Goal: Task Accomplishment & Management: Manage account settings

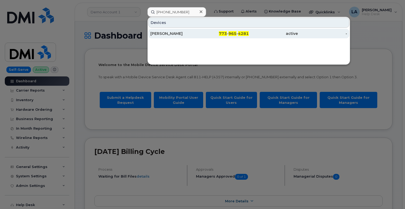
type input "773 965 4281"
click at [249, 31] on div "773 - 965 - 4281" at bounding box center [273, 34] width 49 height 10
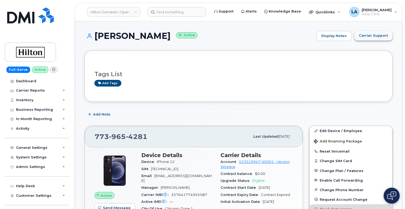
click at [362, 39] on button "Carrier Support" at bounding box center [373, 36] width 38 height 10
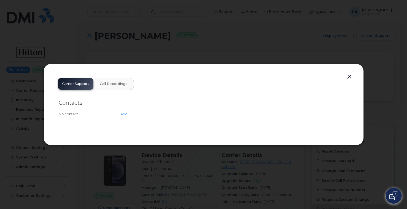
click at [347, 75] on button "button" at bounding box center [349, 76] width 8 height 7
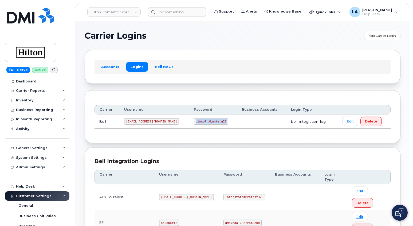
drag, startPoint x: 183, startPoint y: 120, endPoint x: 211, endPoint y: 121, distance: 27.7
click at [211, 121] on td "Lincoln#Lantern25" at bounding box center [213, 121] width 48 height 14
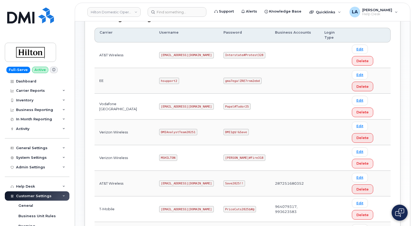
scroll to position [142, 0]
drag, startPoint x: 220, startPoint y: 157, endPoint x: 249, endPoint y: 157, distance: 29.1
click at [249, 157] on td "[PERSON_NAME]#Fire318" at bounding box center [243, 158] width 51 height 26
copy code "[PERSON_NAME]#Fire318"
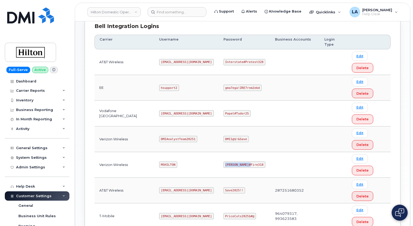
scroll to position [118, 0]
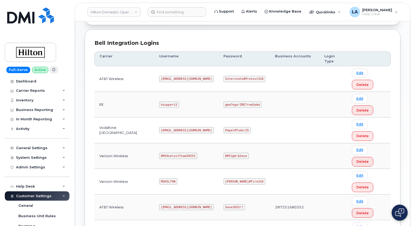
click at [161, 182] on code "MSHILTON" at bounding box center [168, 181] width 18 height 6
copy code "MSHILTON"
